Goal: Transaction & Acquisition: Purchase product/service

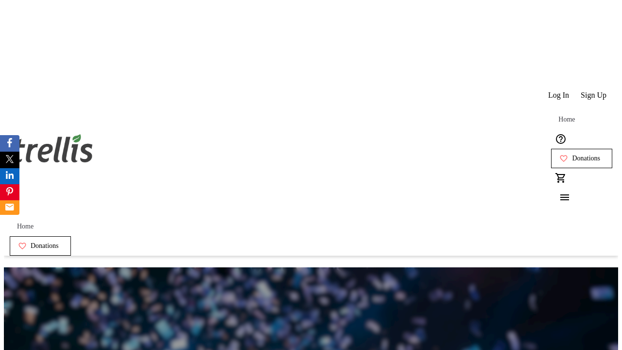
click at [594, 91] on span "Sign Up" at bounding box center [593, 95] width 26 height 9
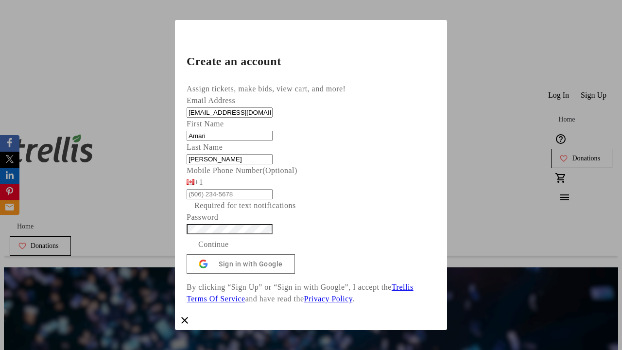
type input "[PERSON_NAME]"
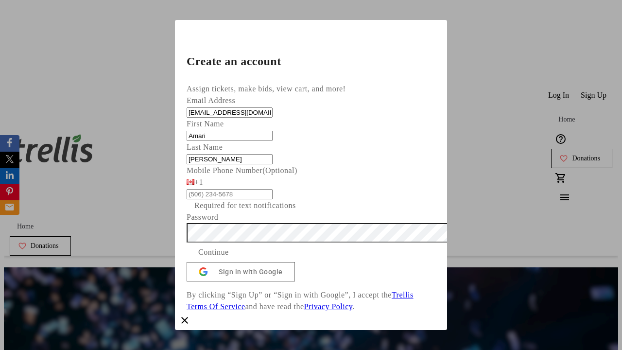
click at [229, 258] on span "Continue" at bounding box center [213, 252] width 31 height 12
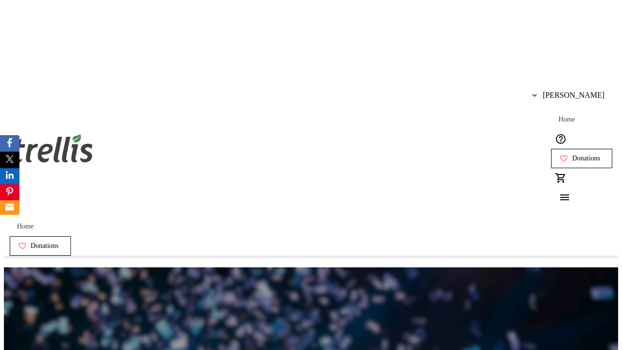
click at [353, 257] on span "Skip" at bounding box center [347, 254] width 11 height 7
click at [572, 154] on span "Donations" at bounding box center [586, 158] width 28 height 8
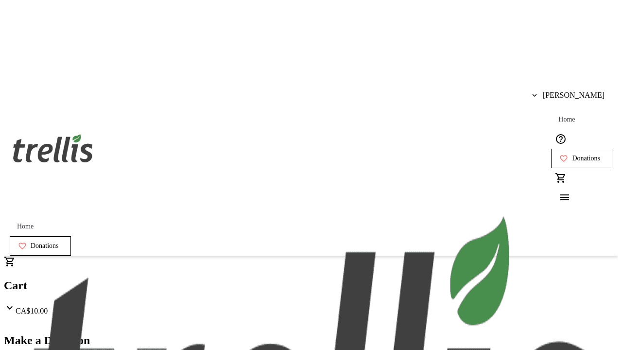
select select "CA"
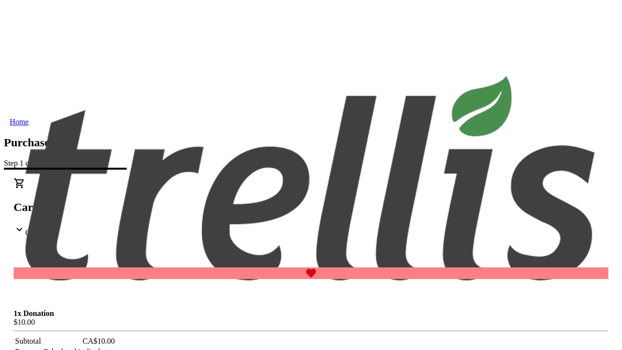
type input "[STREET_ADDRESS][PERSON_NAME]"
type input "Kelowna"
select select "BC"
type input "Kelowna"
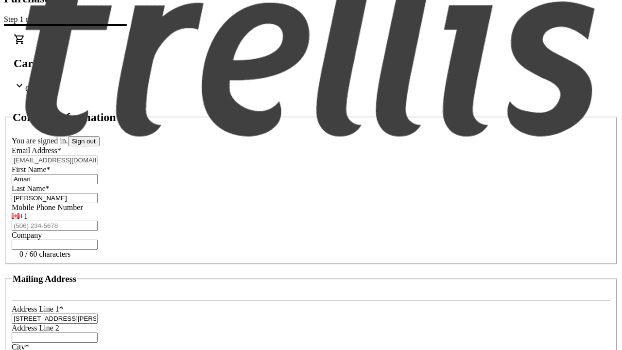
type input "V1Y 0C2"
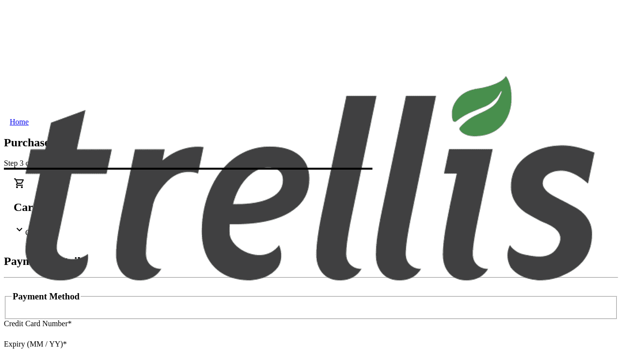
type input "V1Y 0C2"
